Goal: Information Seeking & Learning: Learn about a topic

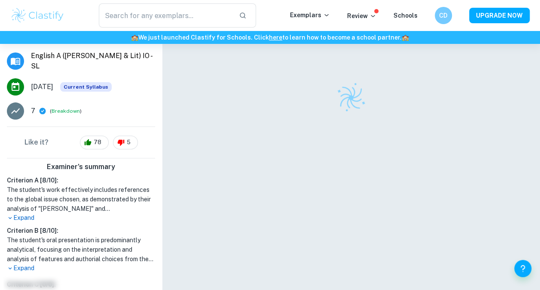
scroll to position [122, 0]
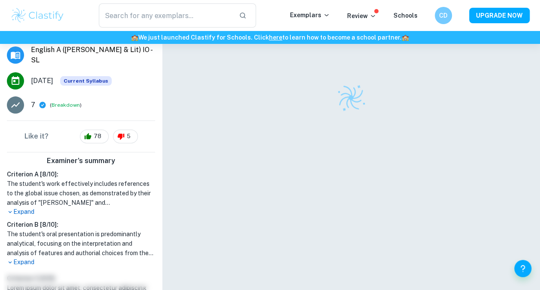
click at [19, 211] on p "Expand" at bounding box center [81, 211] width 148 height 9
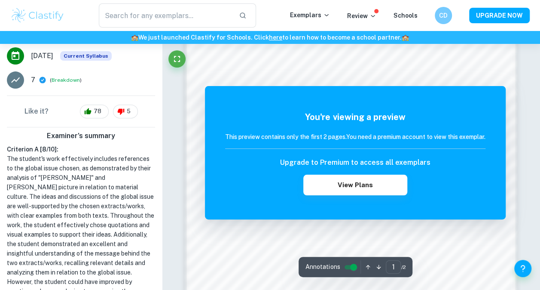
scroll to position [513, 0]
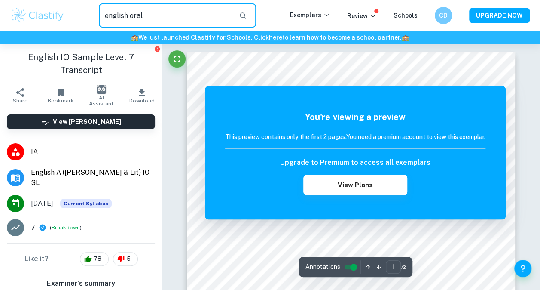
type input "english oral"
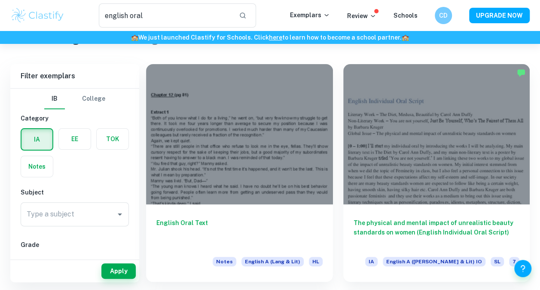
click at [387, 174] on div at bounding box center [436, 134] width 187 height 140
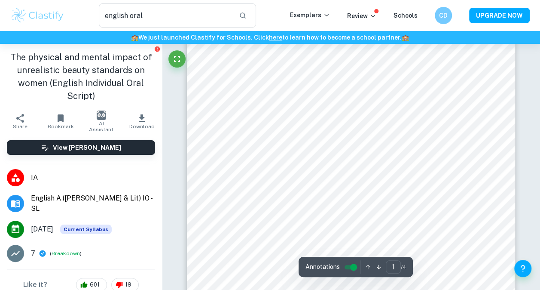
scroll to position [81, 0]
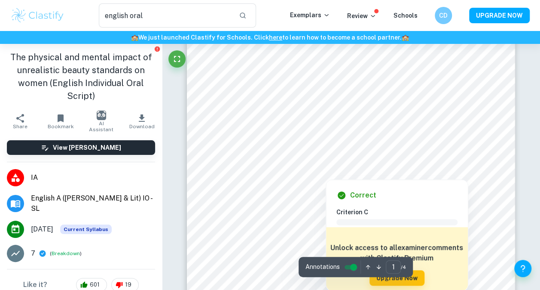
click at [342, 167] on div at bounding box center [348, 164] width 243 height 10
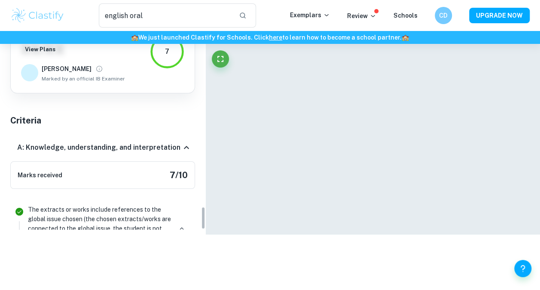
scroll to position [1879, 0]
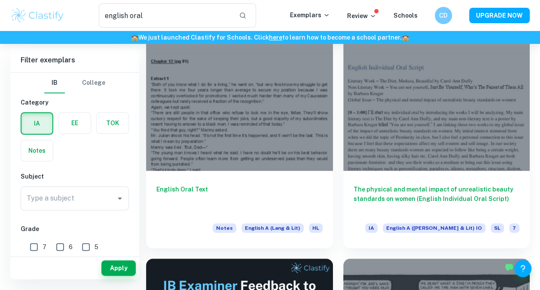
scroll to position [42, 0]
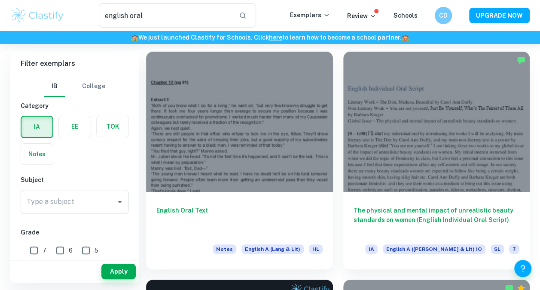
click at [243, 164] on div at bounding box center [239, 122] width 187 height 140
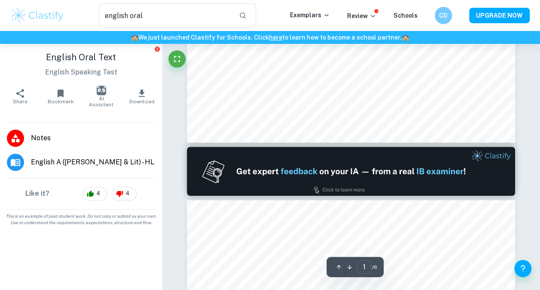
scroll to position [534, 0]
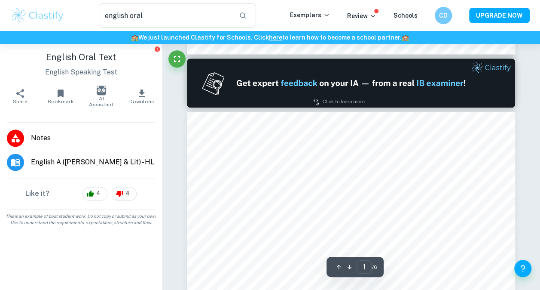
type input "2"
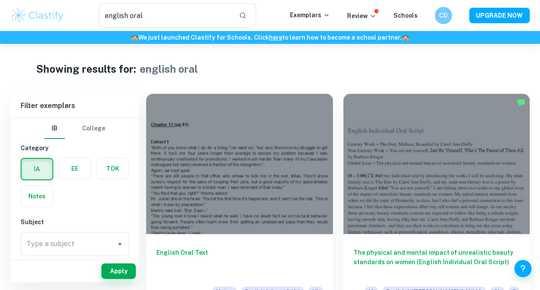
click at [427, 186] on div at bounding box center [436, 164] width 187 height 140
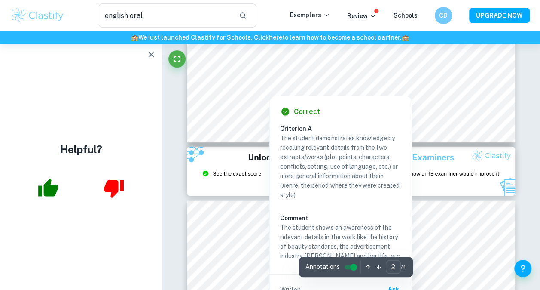
scroll to position [895, 0]
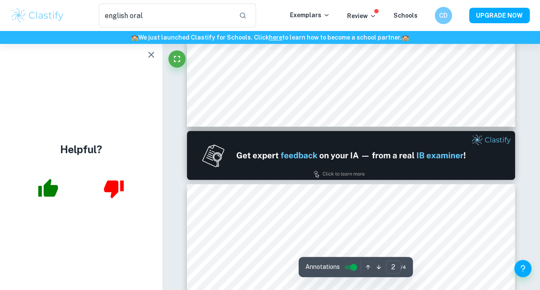
type input "1"
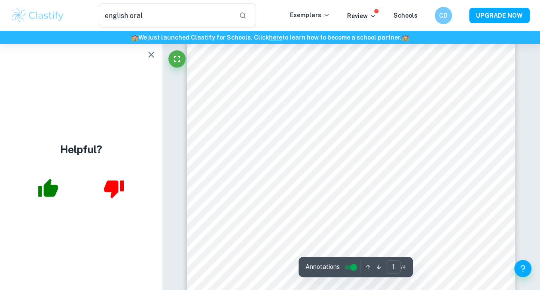
scroll to position [0, 0]
